Goal: Navigation & Orientation: Find specific page/section

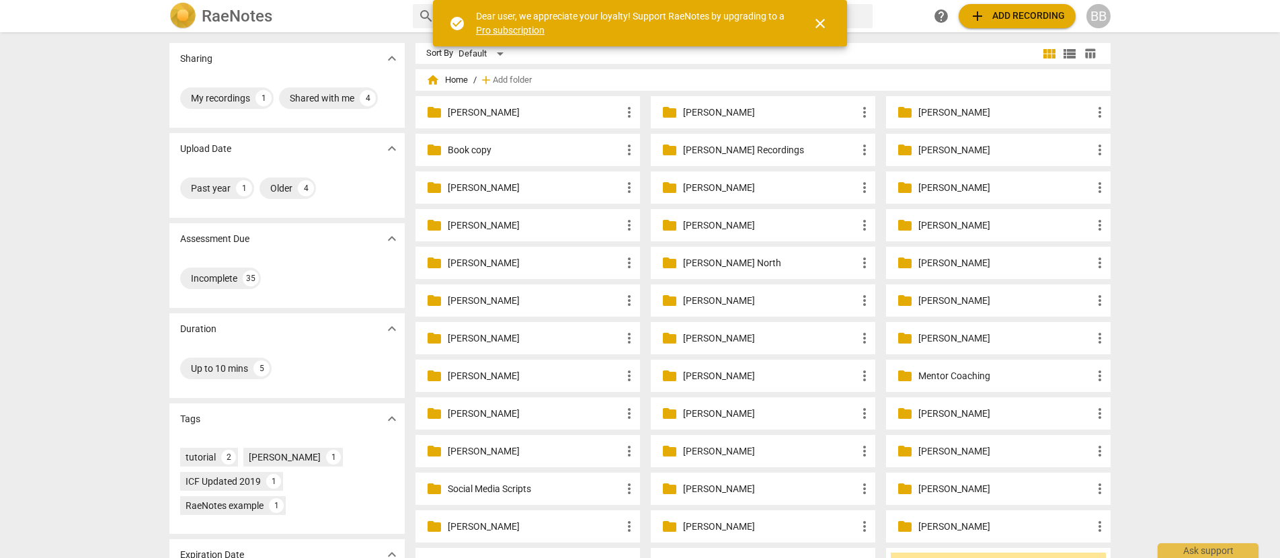
click at [942, 375] on p "Mentor Coaching" at bounding box center [1004, 376] width 173 height 14
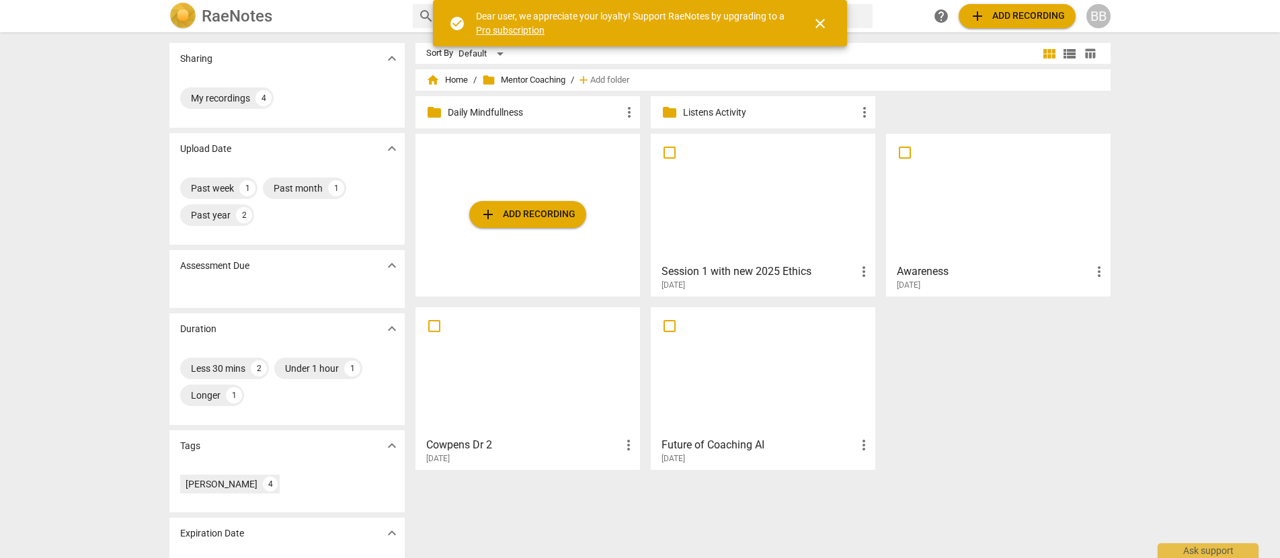
click at [531, 411] on div at bounding box center [527, 371] width 215 height 119
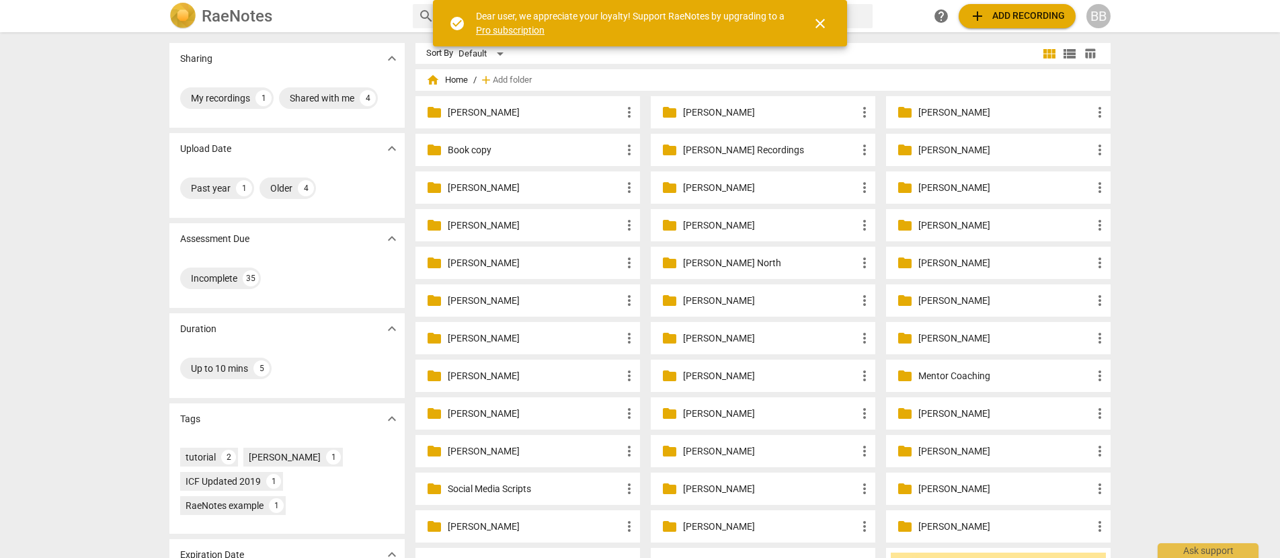
click at [782, 150] on p "[PERSON_NAME] Recordings" at bounding box center [769, 150] width 173 height 14
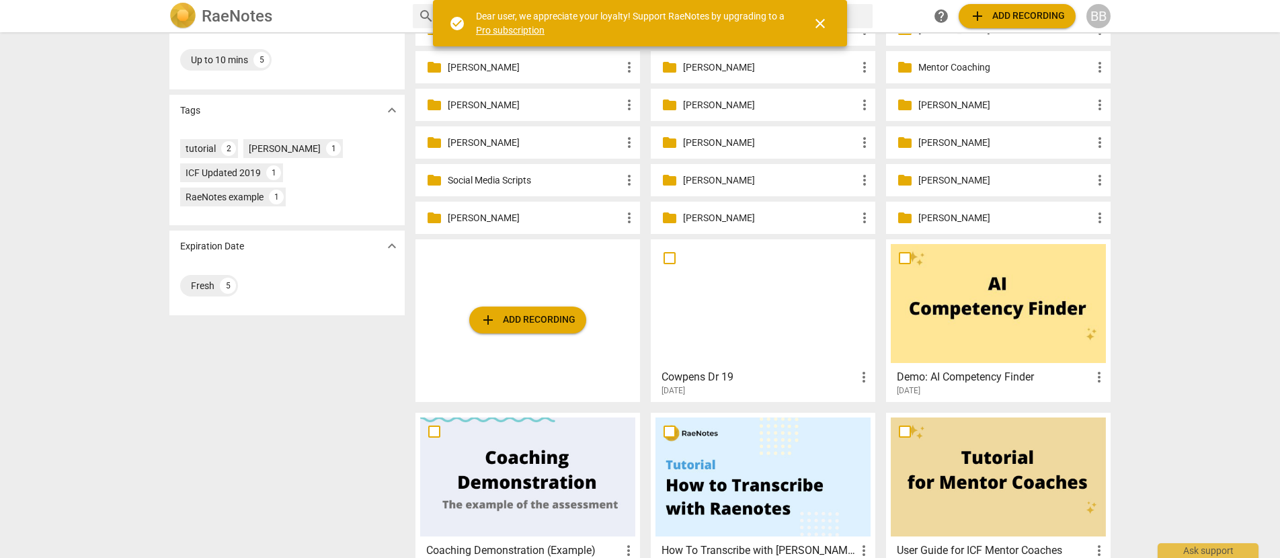
scroll to position [337, 0]
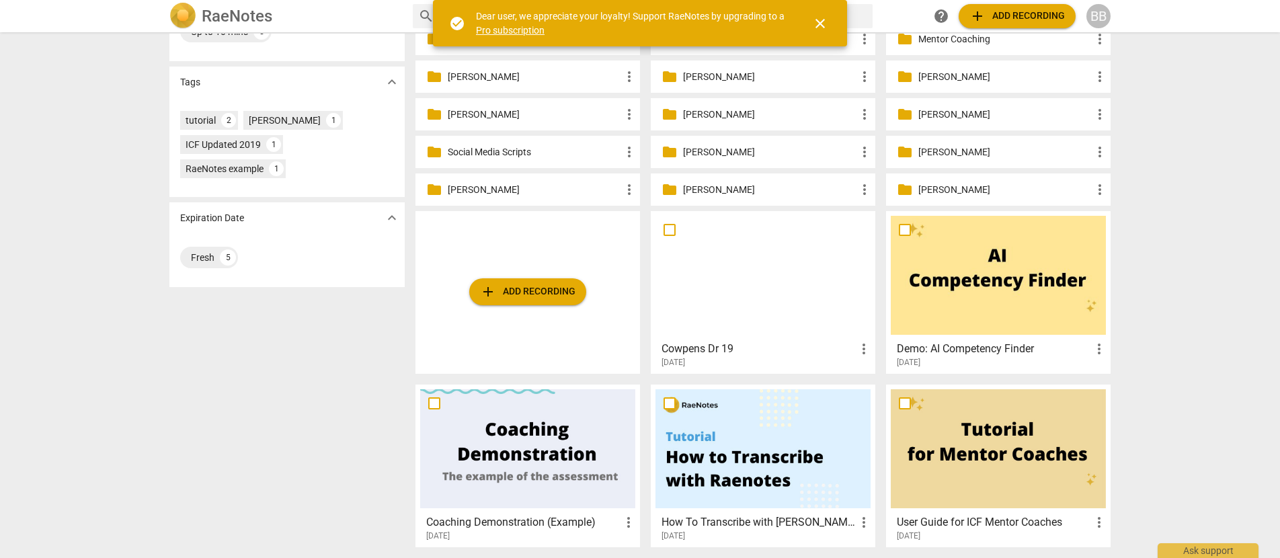
click at [751, 252] on div at bounding box center [762, 275] width 215 height 119
